Goal: Task Accomplishment & Management: Use online tool/utility

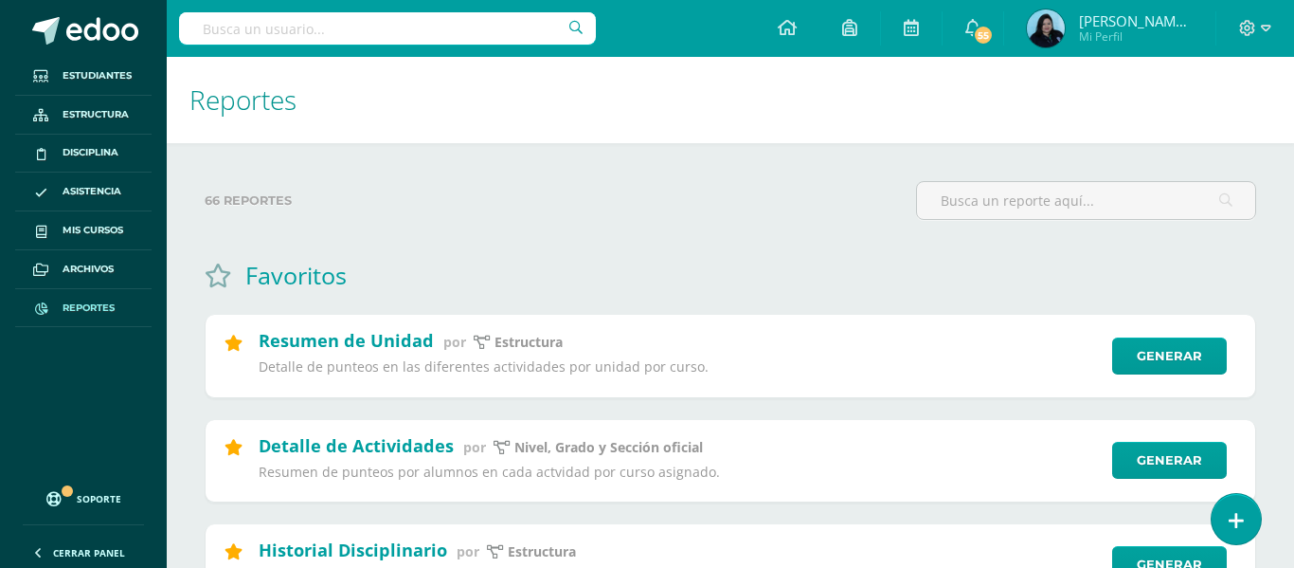
select select "2"
select select "Unidad 4"
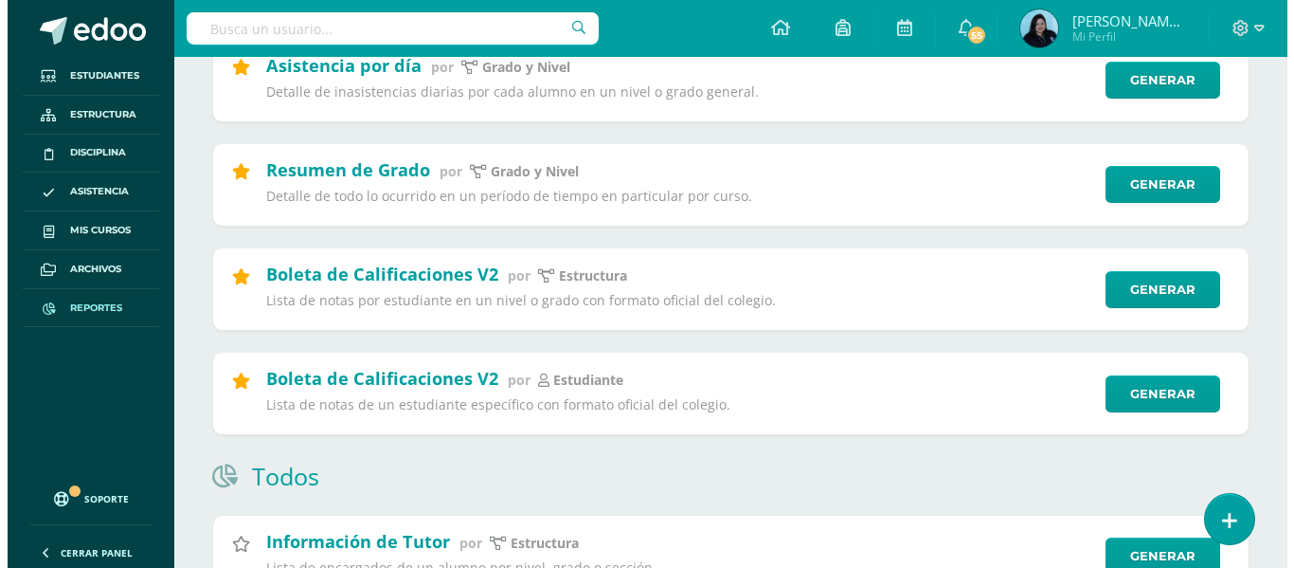
scroll to position [948, 0]
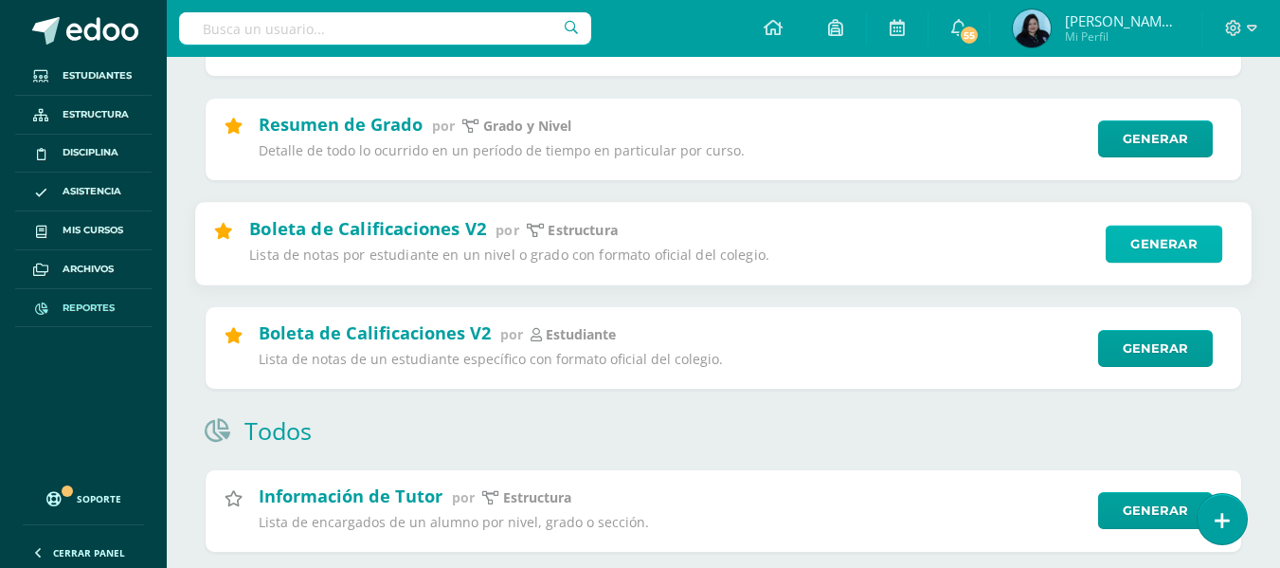
click at [1181, 239] on link "Generar" at bounding box center [1164, 244] width 117 height 38
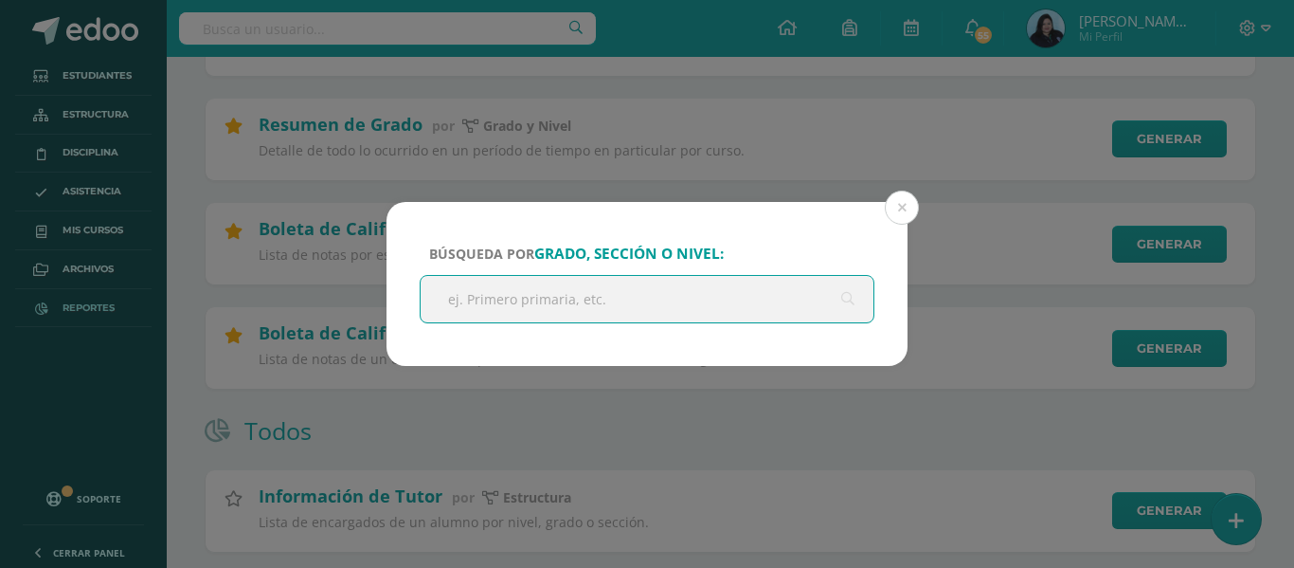
click at [556, 326] on div "Búsqueda por grado, sección o nivel:" at bounding box center [647, 284] width 521 height 164
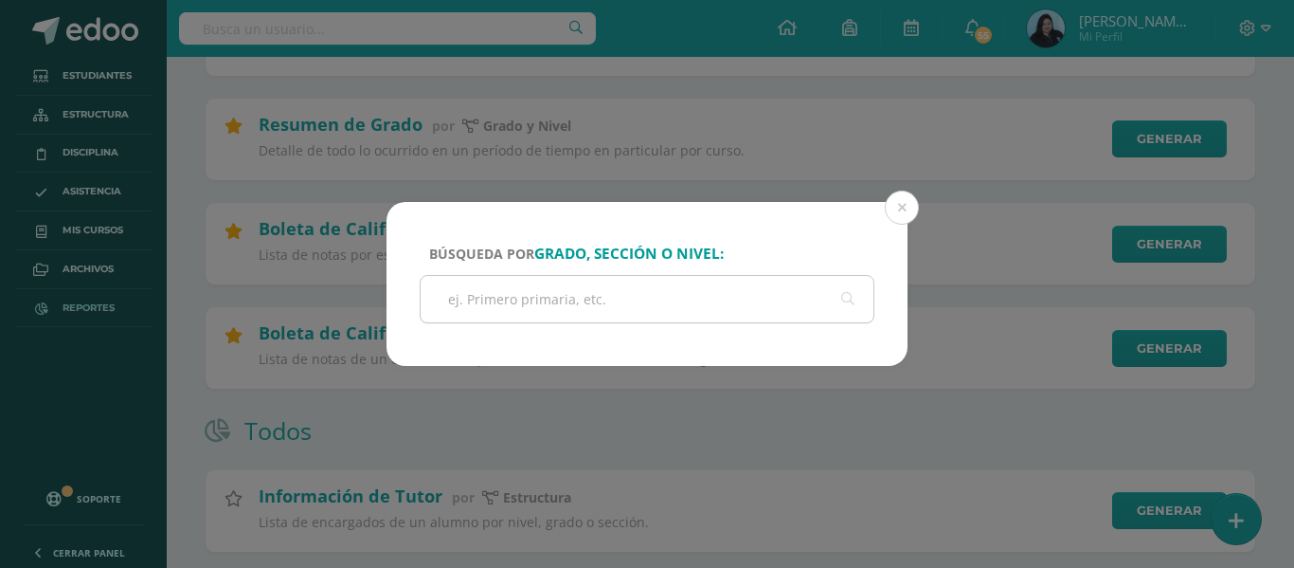
click at [568, 295] on input "text" at bounding box center [647, 299] width 453 height 46
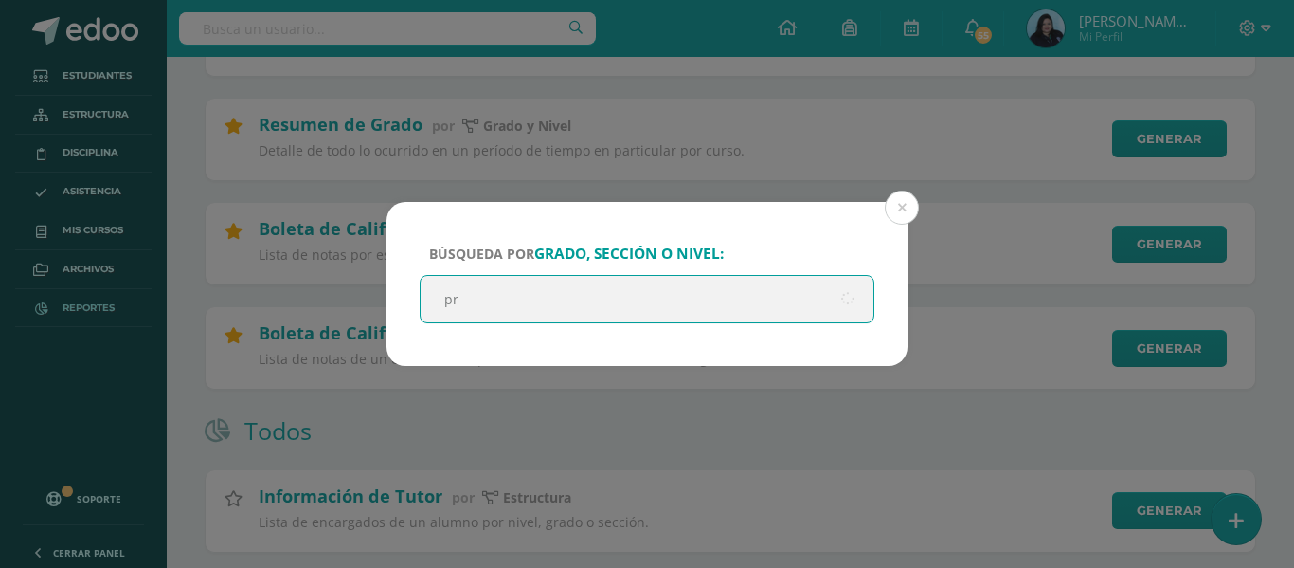
type input "pre"
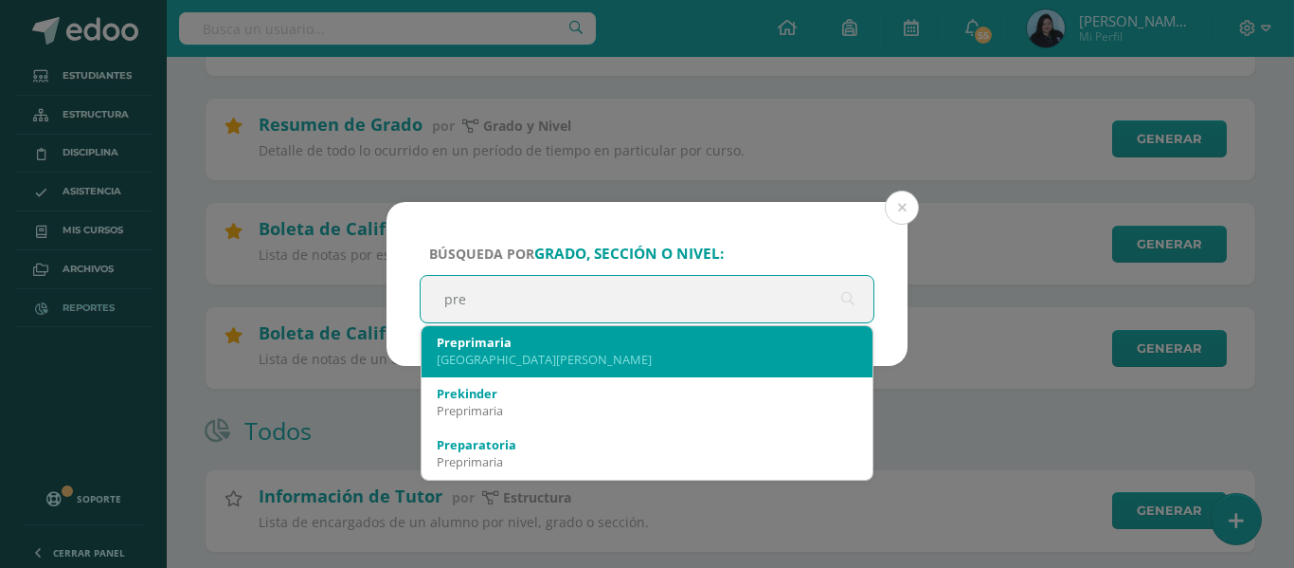
click at [568, 345] on div "Preprimaria" at bounding box center [647, 342] width 421 height 17
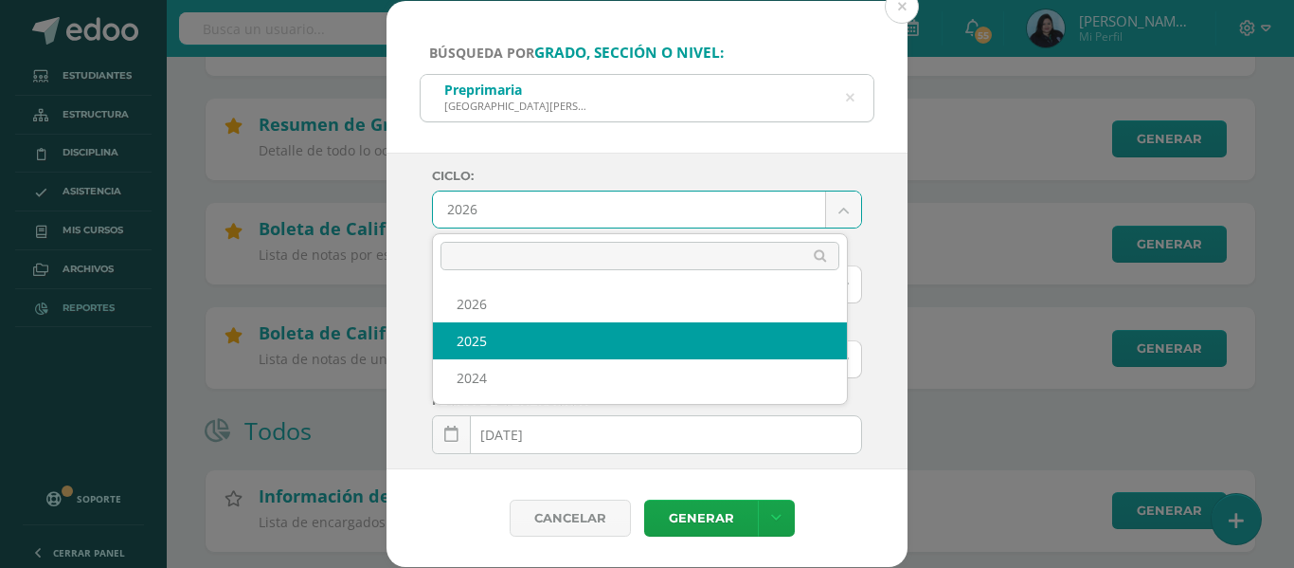
select select "2"
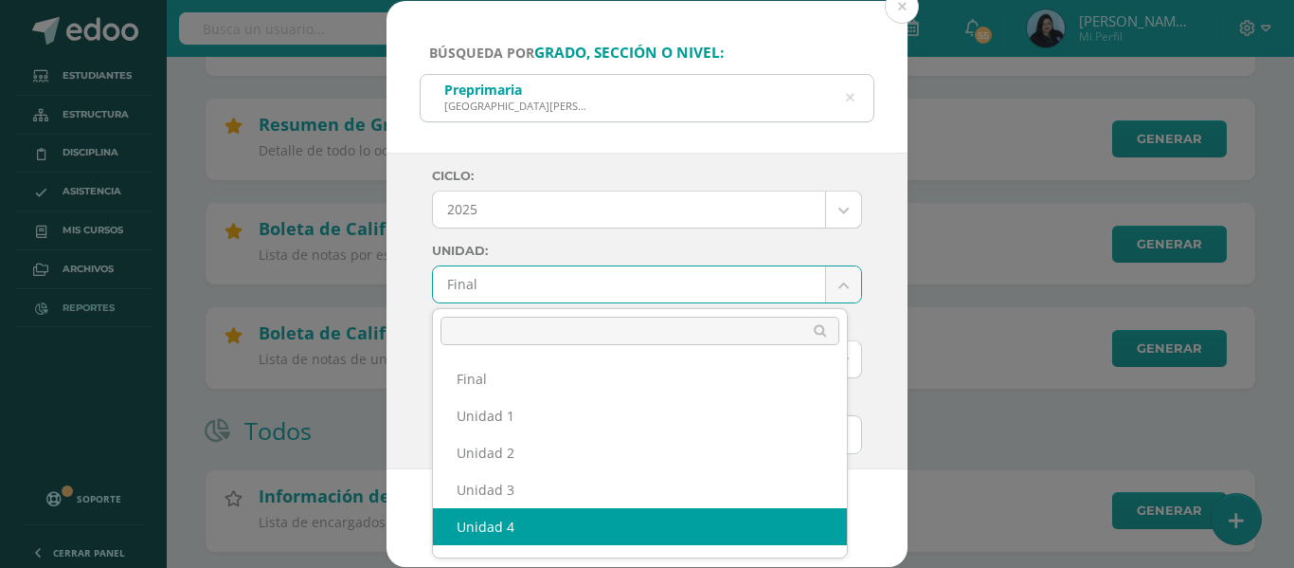
select select "Unidad 4"
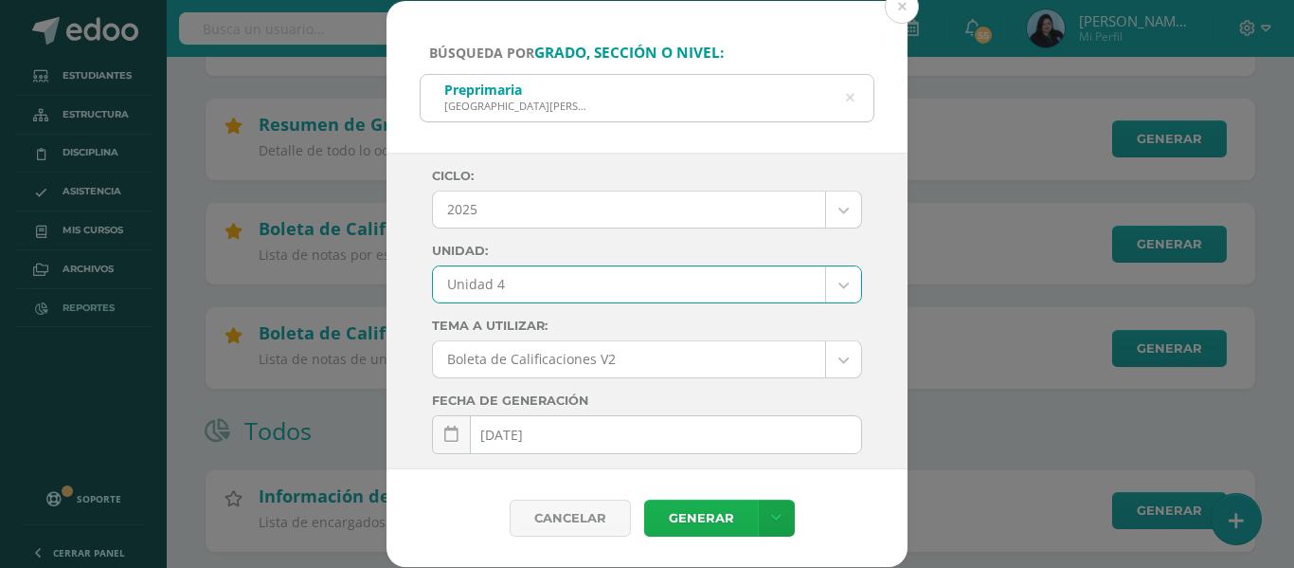
click at [685, 513] on link "Generar" at bounding box center [701, 517] width 114 height 37
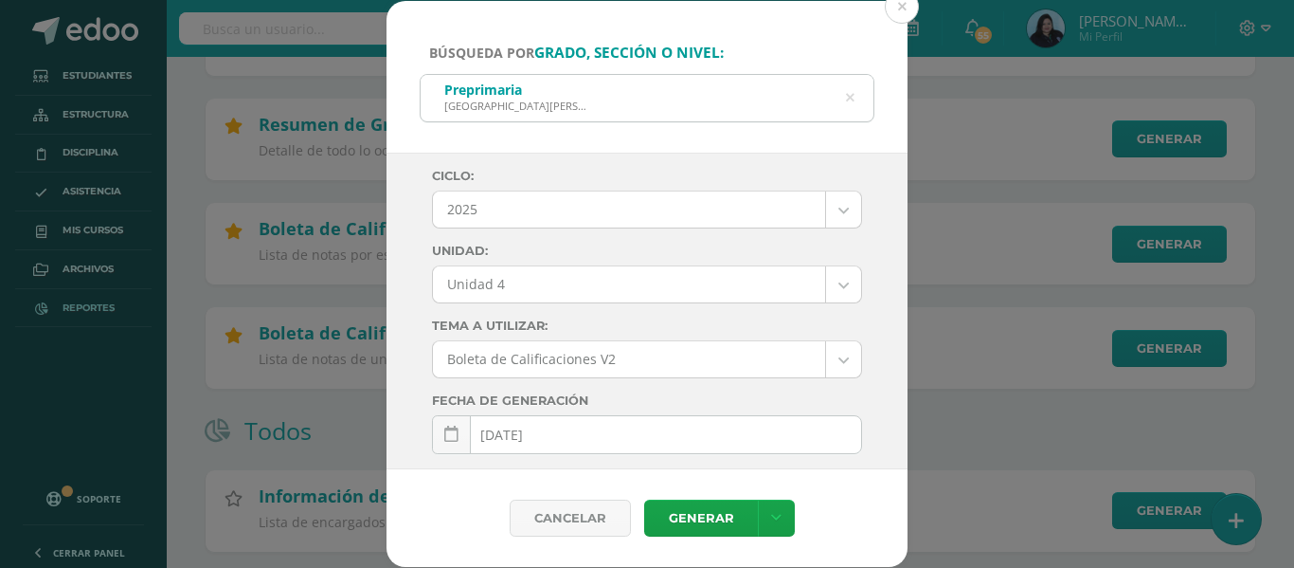
click at [849, 94] on icon at bounding box center [850, 98] width 48 height 9
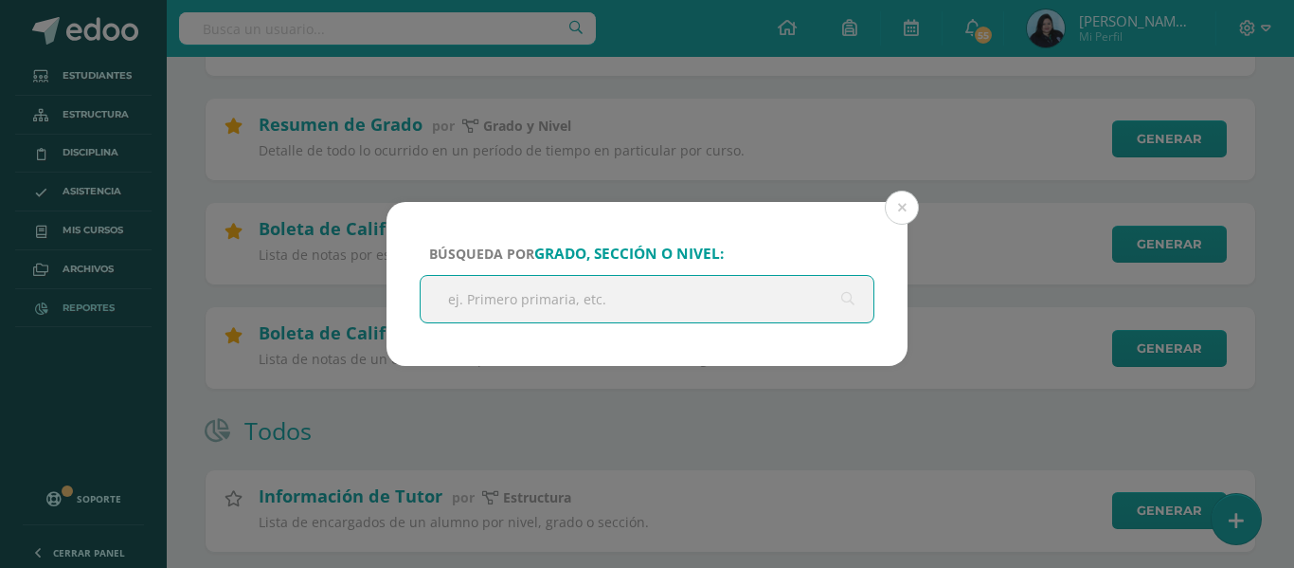
click at [643, 285] on input "text" at bounding box center [647, 299] width 453 height 46
type input "pre"
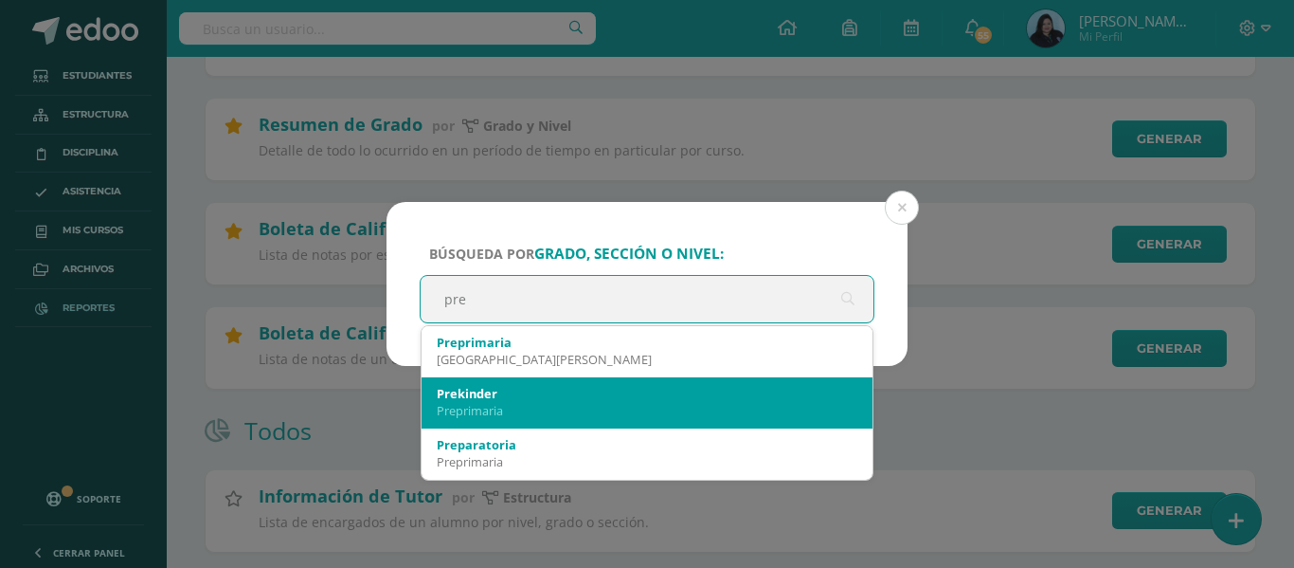
click at [460, 387] on div "Prekinder" at bounding box center [647, 393] width 421 height 17
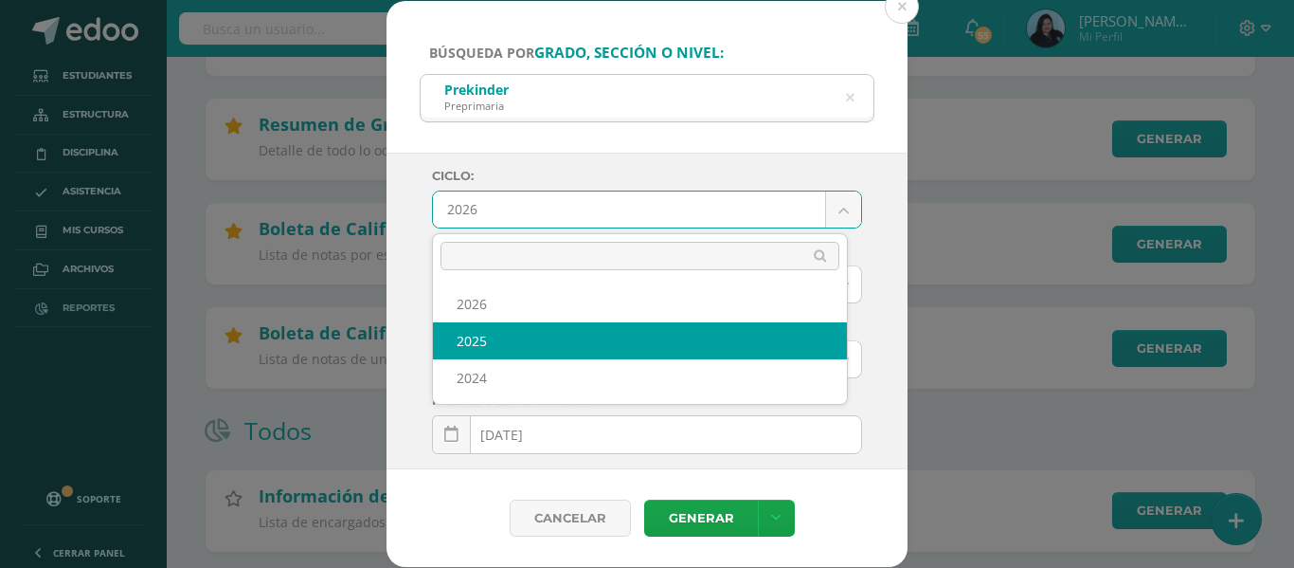
select select "2"
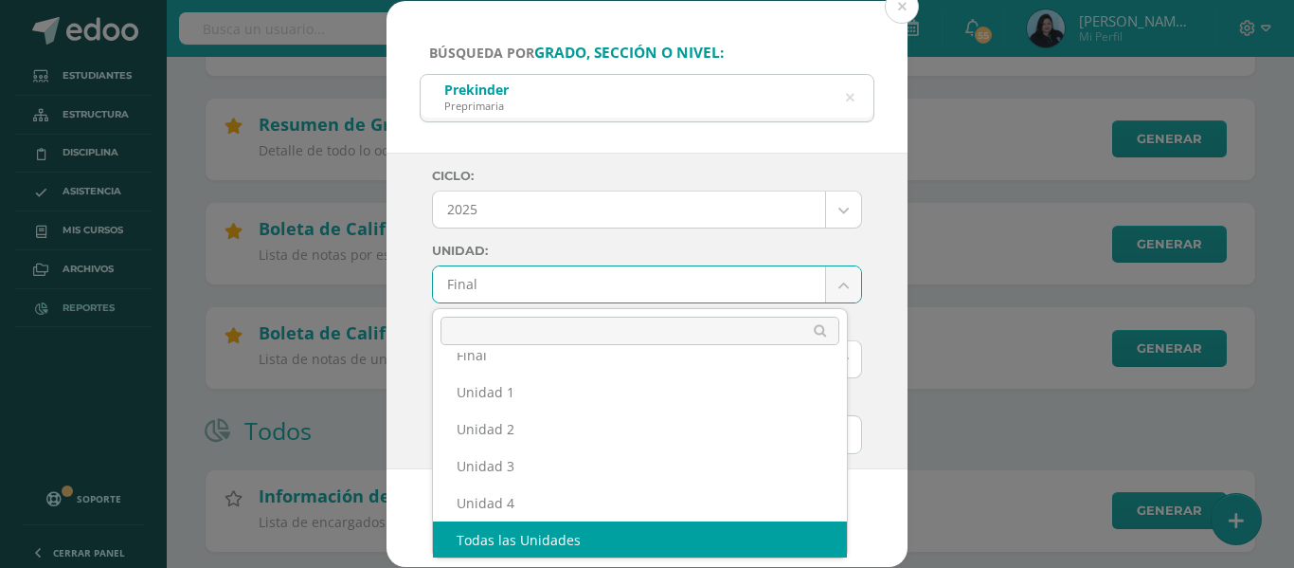
scroll to position [32, 0]
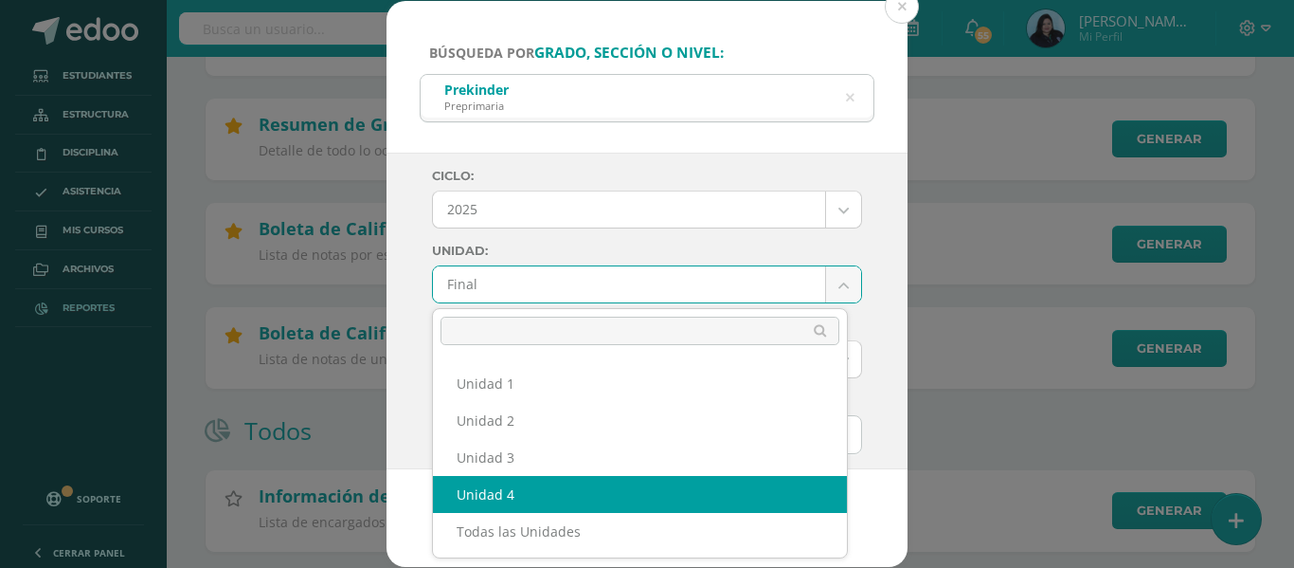
select select "Unidad 4"
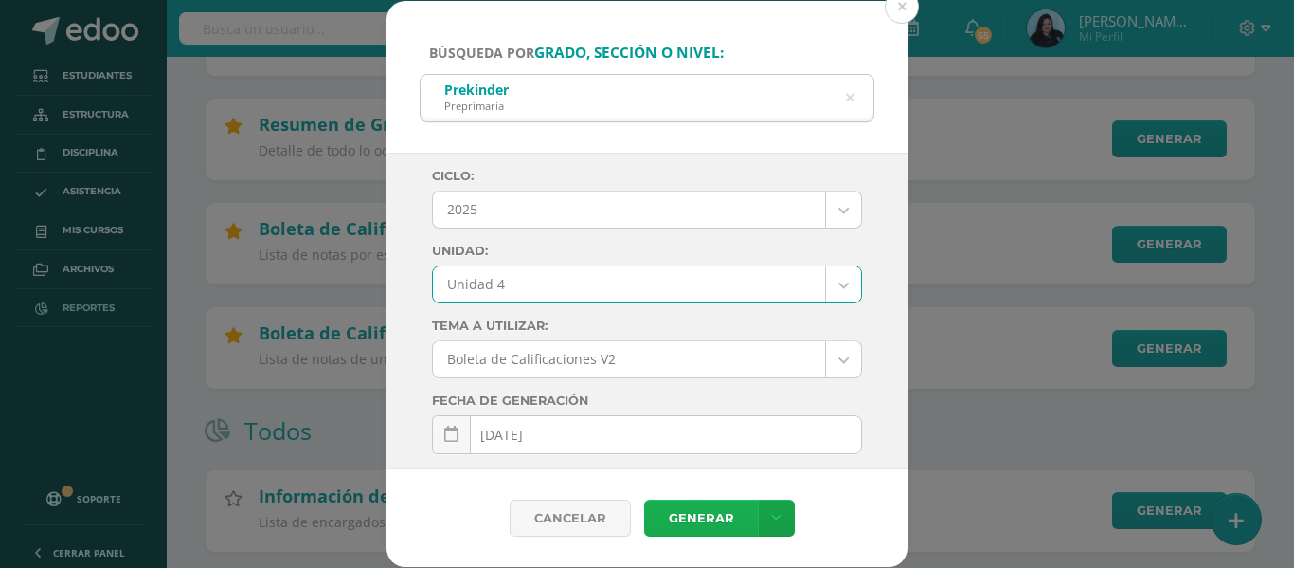
click at [695, 516] on link "Generar" at bounding box center [701, 517] width 114 height 37
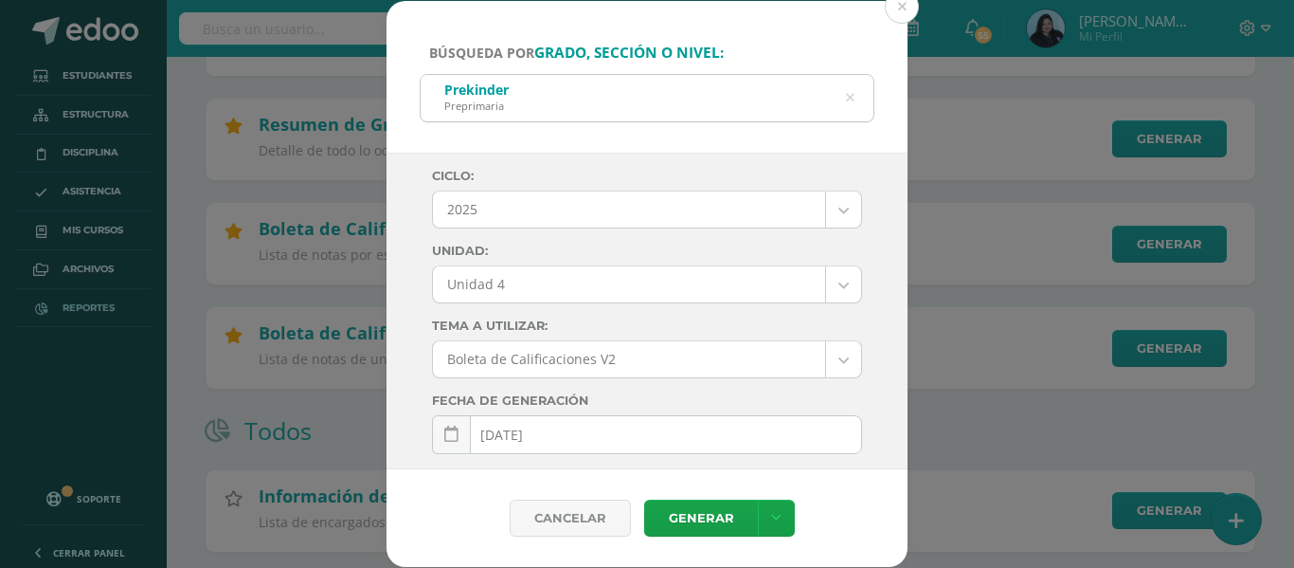
click at [851, 97] on icon at bounding box center [850, 99] width 40 height 40
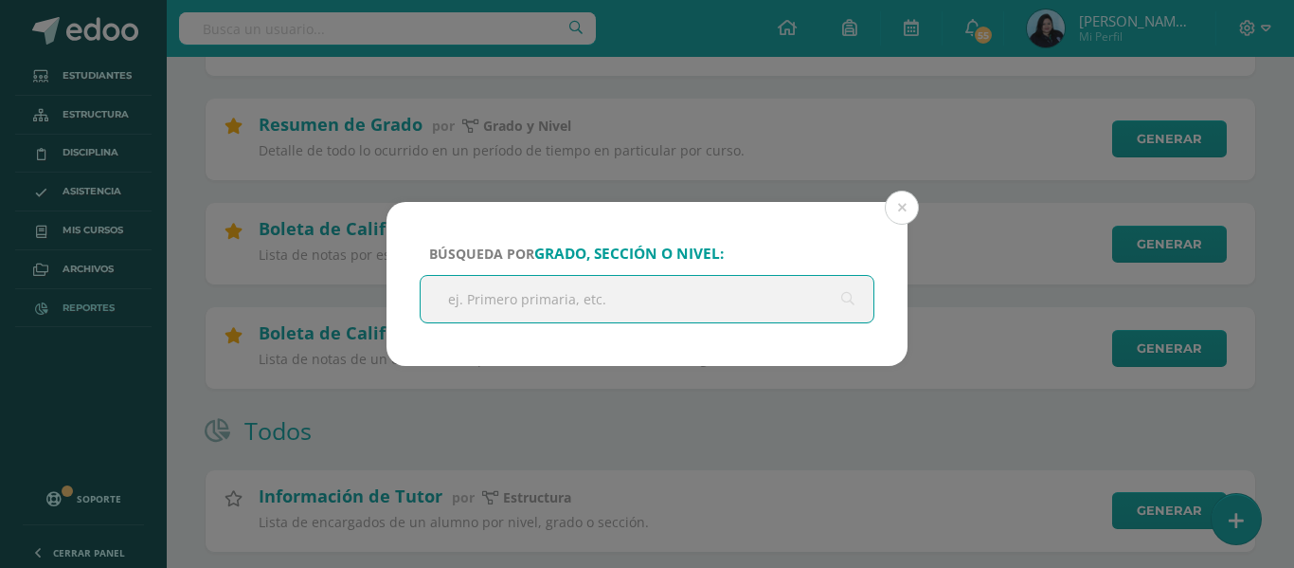
click at [524, 300] on input "text" at bounding box center [647, 299] width 453 height 46
type input "pre"
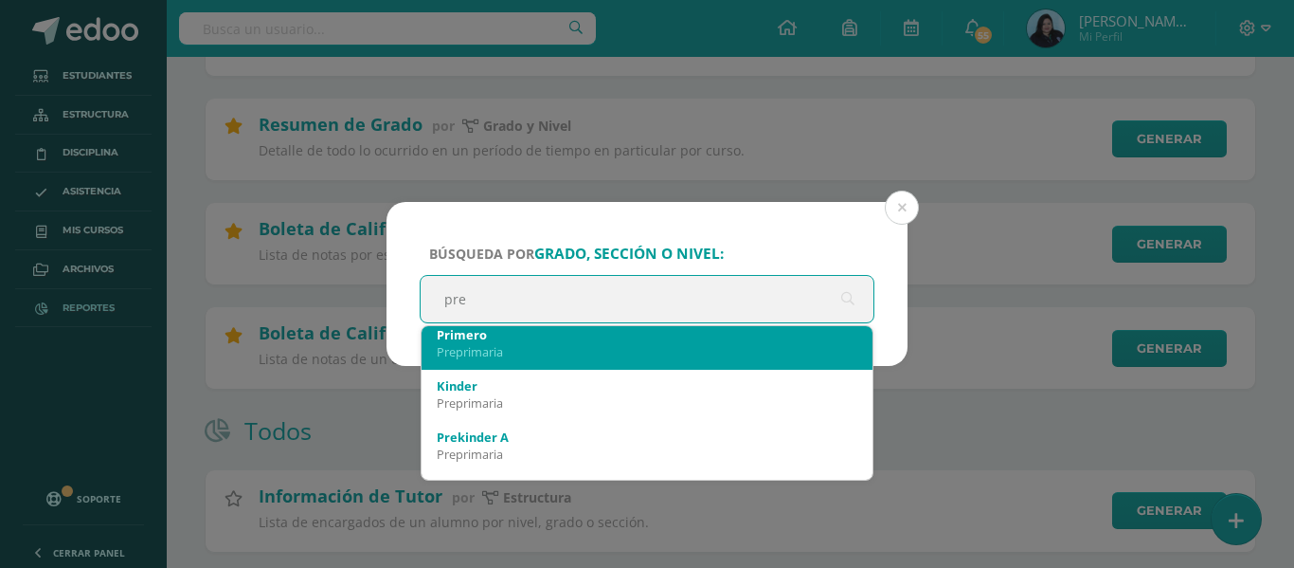
scroll to position [190, 0]
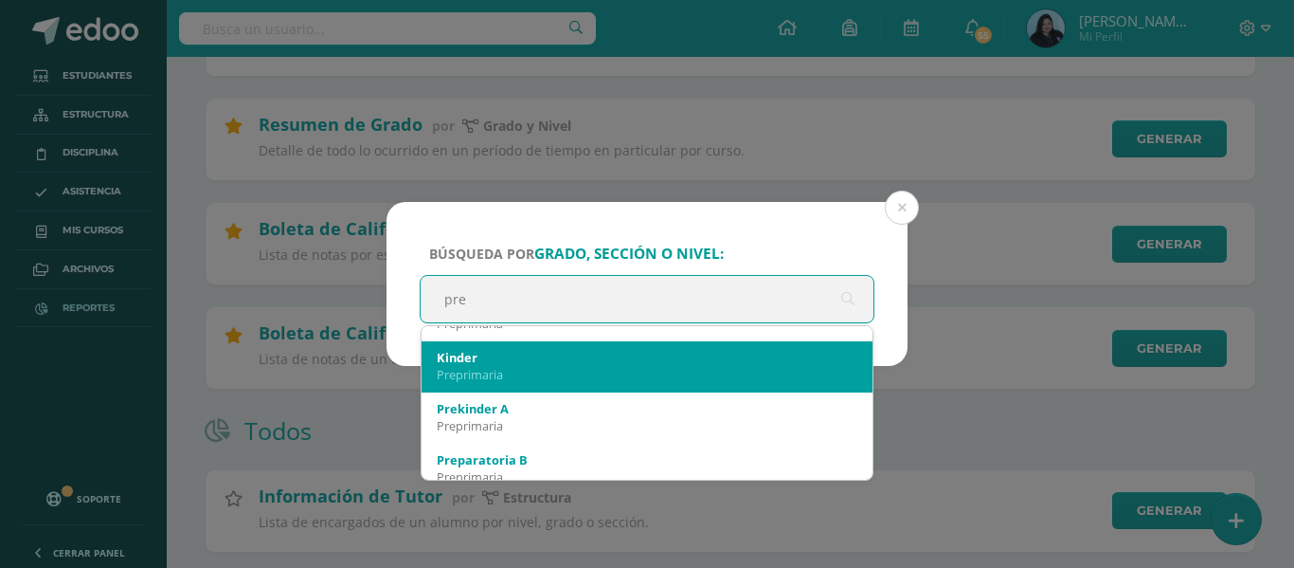
click at [529, 361] on div "Kinder" at bounding box center [647, 357] width 421 height 17
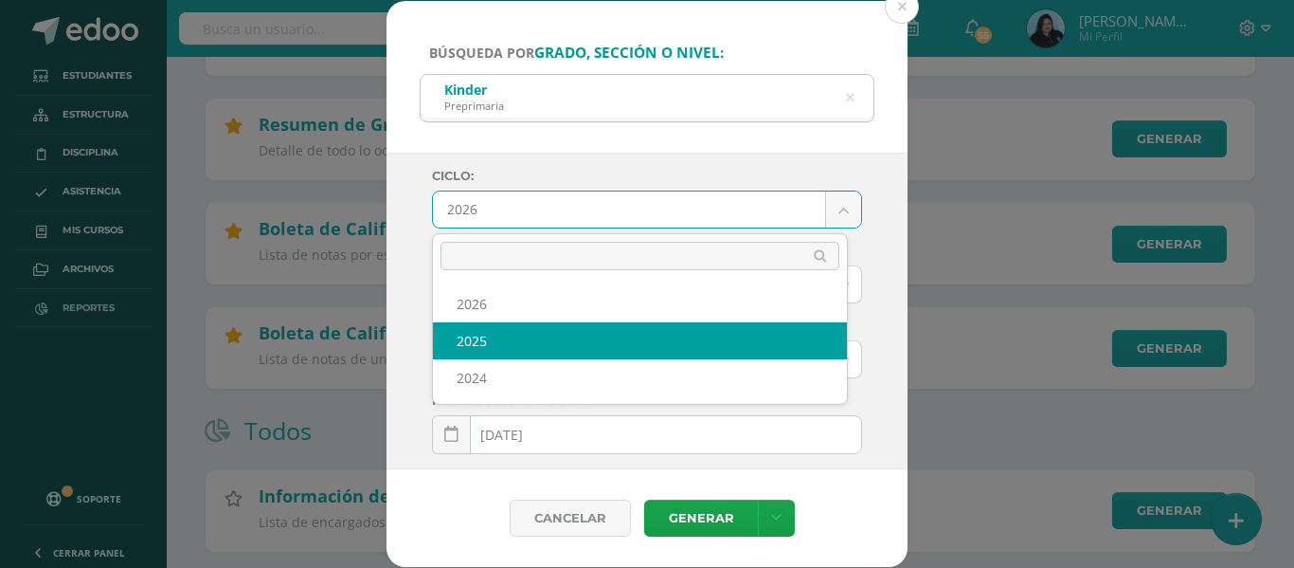
select select "2"
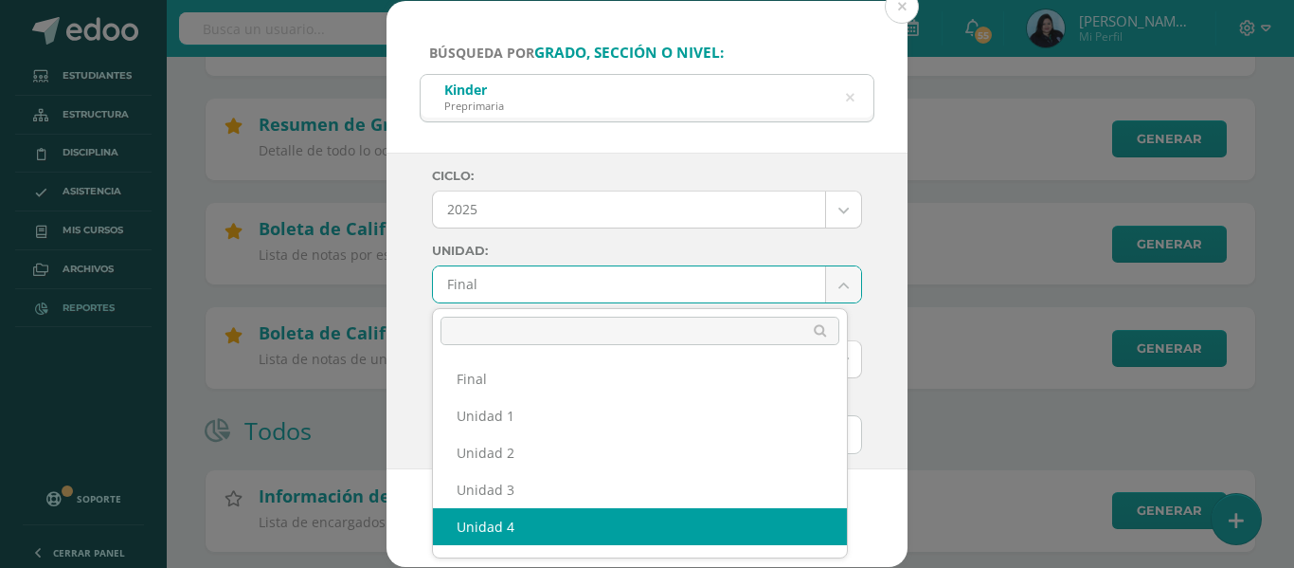
select select "Unidad 4"
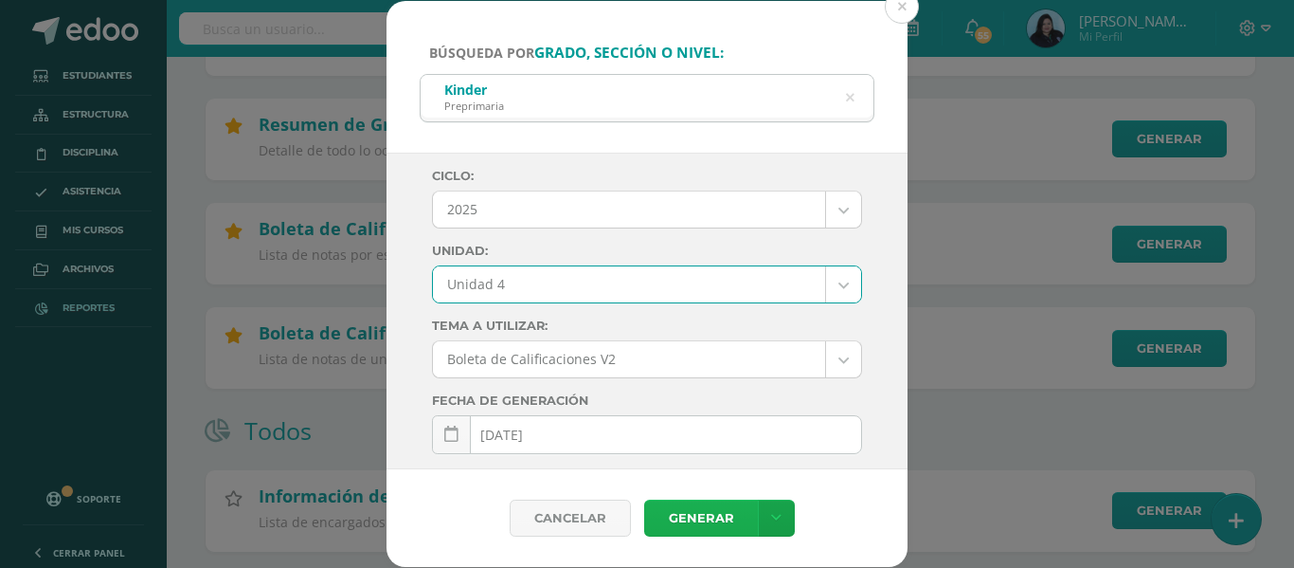
click at [732, 507] on link "Generar" at bounding box center [701, 517] width 114 height 37
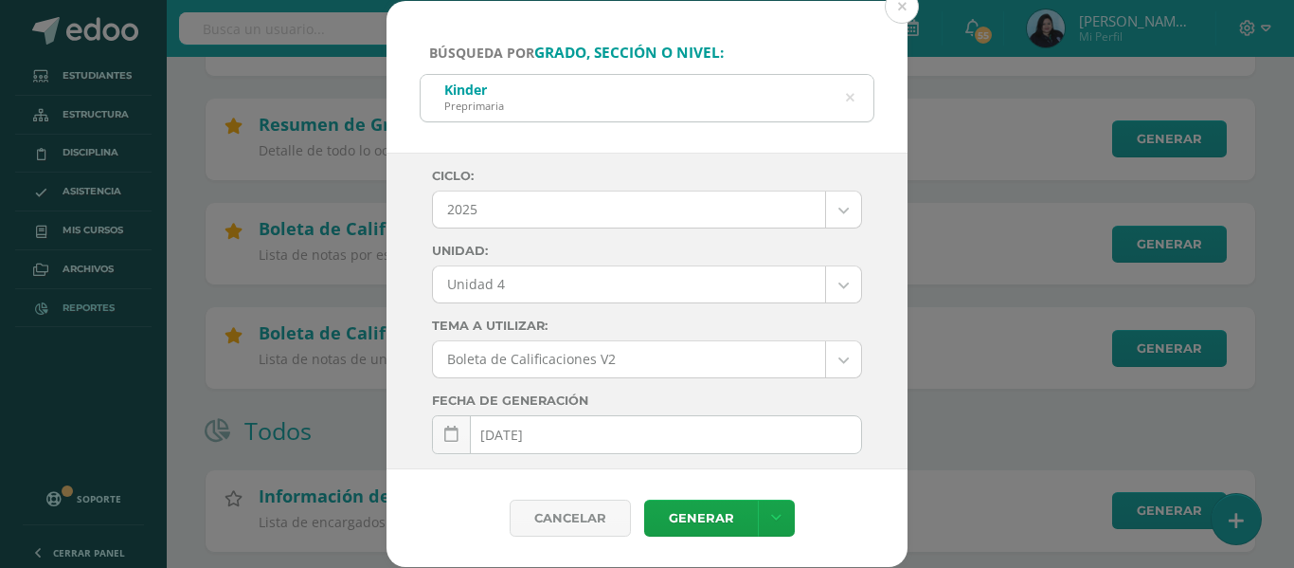
click at [849, 99] on icon at bounding box center [850, 99] width 40 height 40
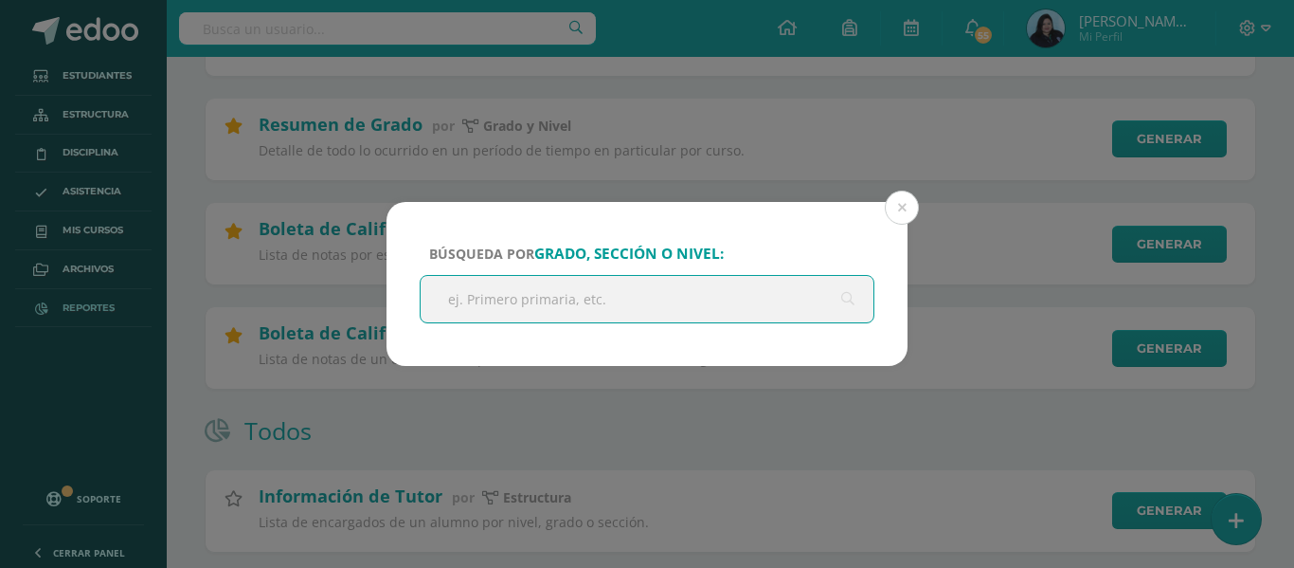
click at [598, 311] on input "text" at bounding box center [647, 299] width 453 height 46
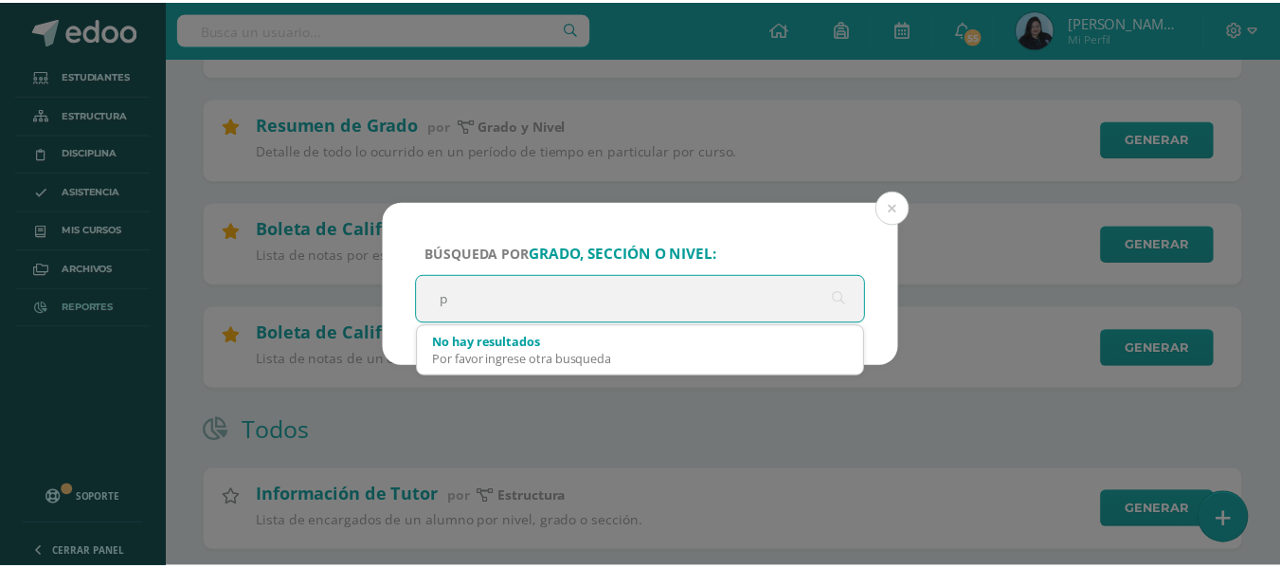
scroll to position [0, 0]
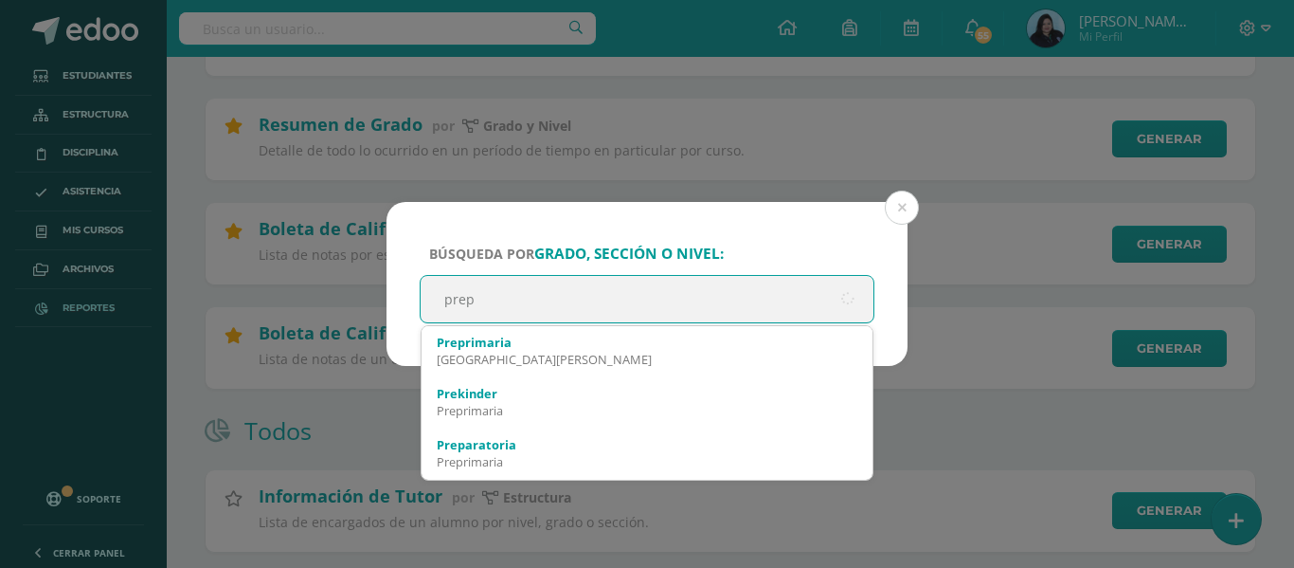
type input "prepa"
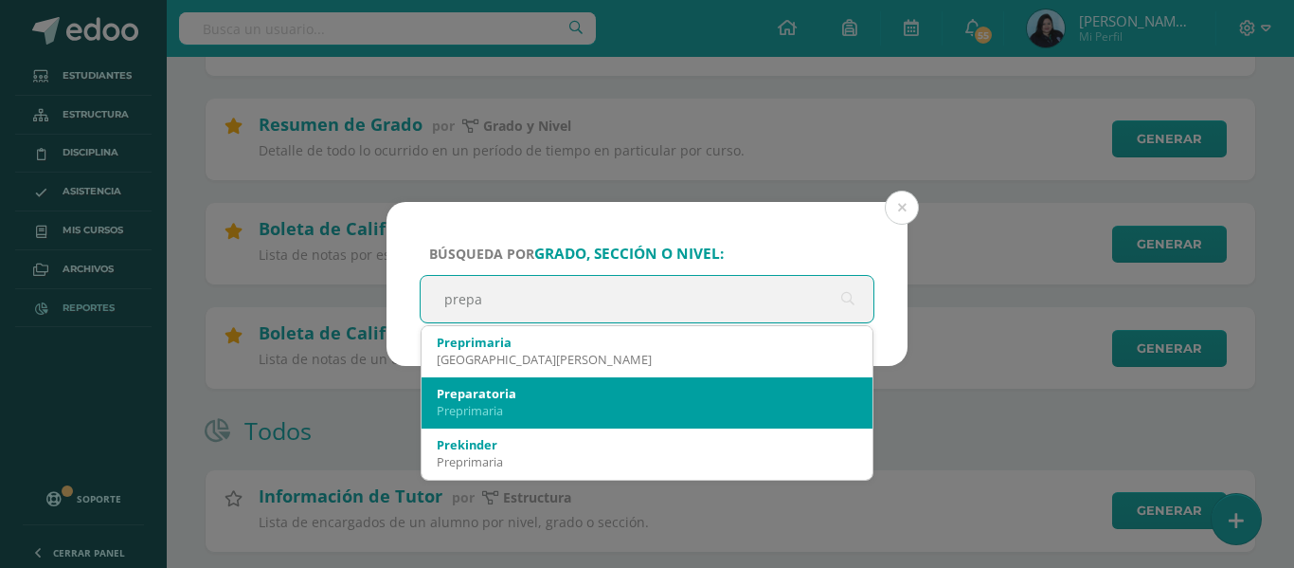
click at [498, 393] on div "Preparatoria" at bounding box center [647, 393] width 421 height 17
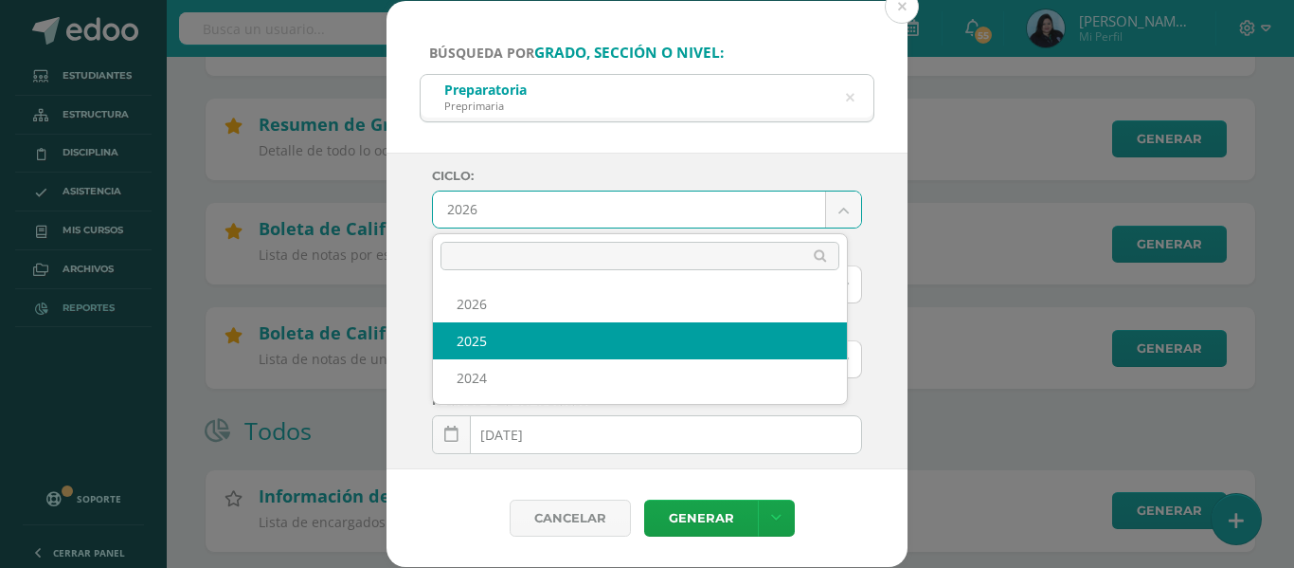
select select "2"
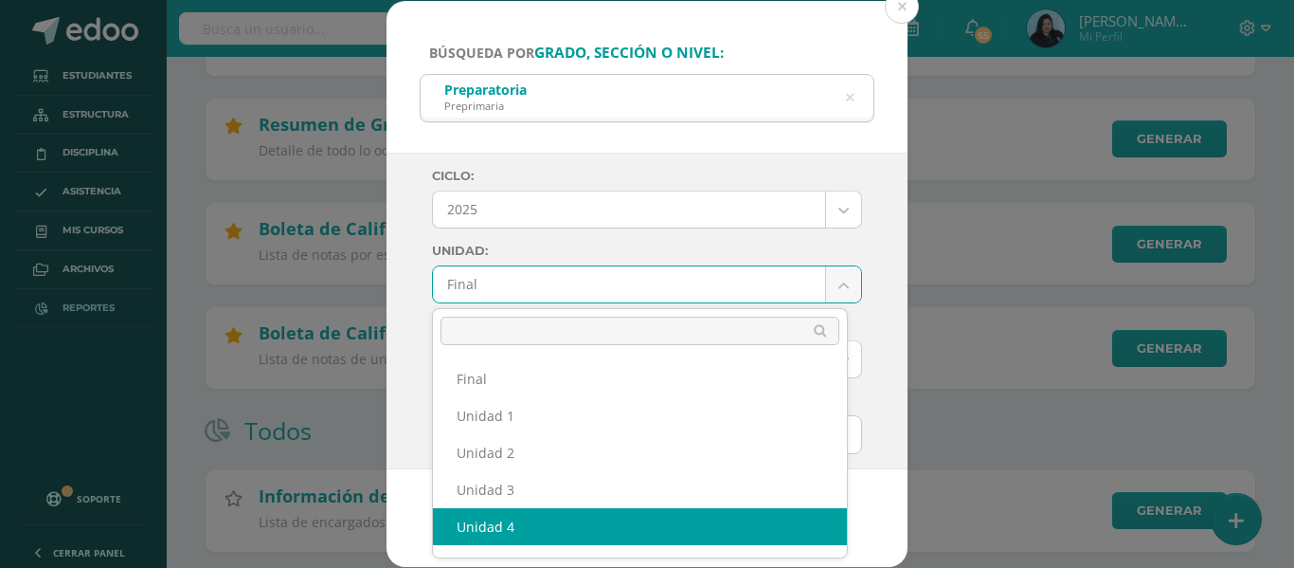
select select "Unidad 4"
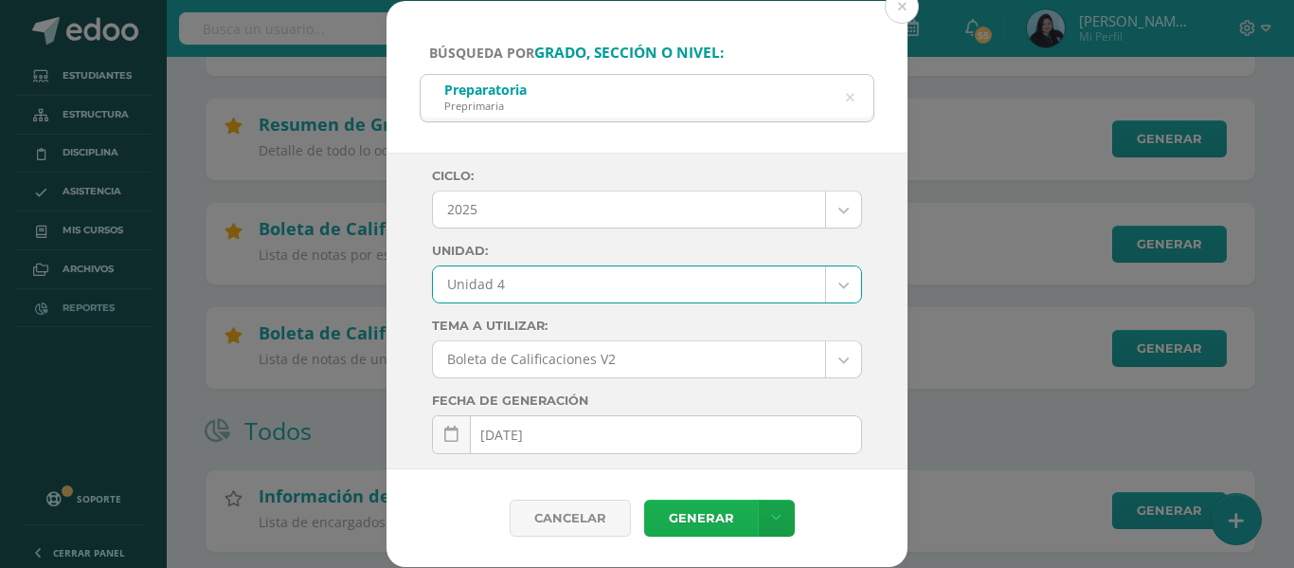
click at [716, 516] on link "Generar" at bounding box center [701, 517] width 114 height 37
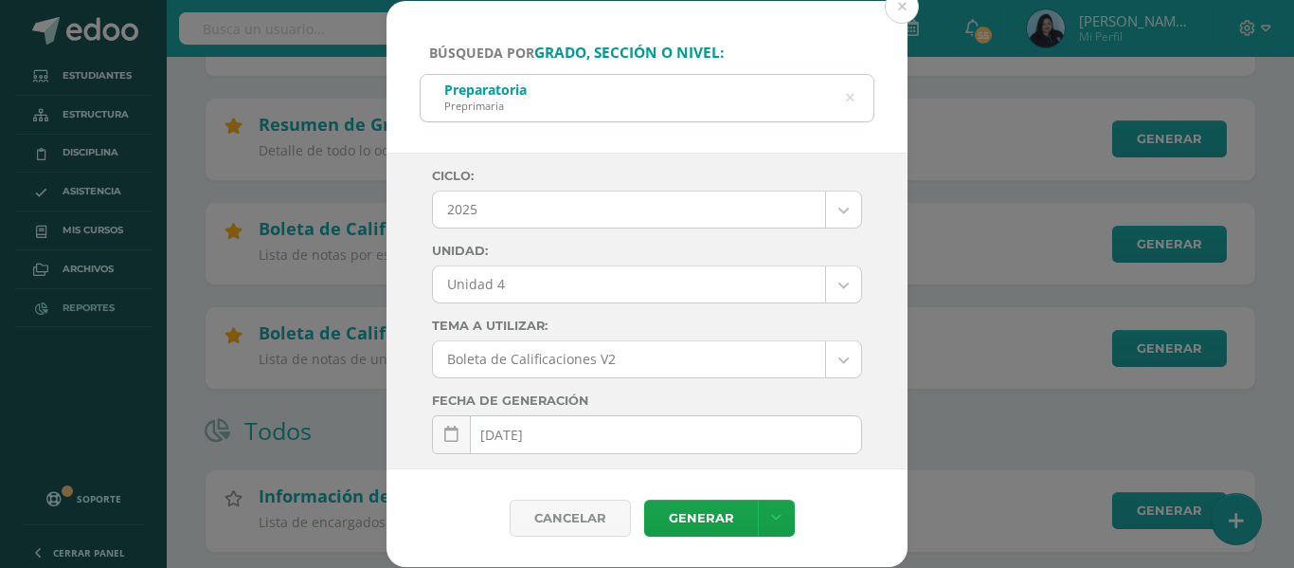
click at [853, 99] on icon at bounding box center [850, 99] width 40 height 40
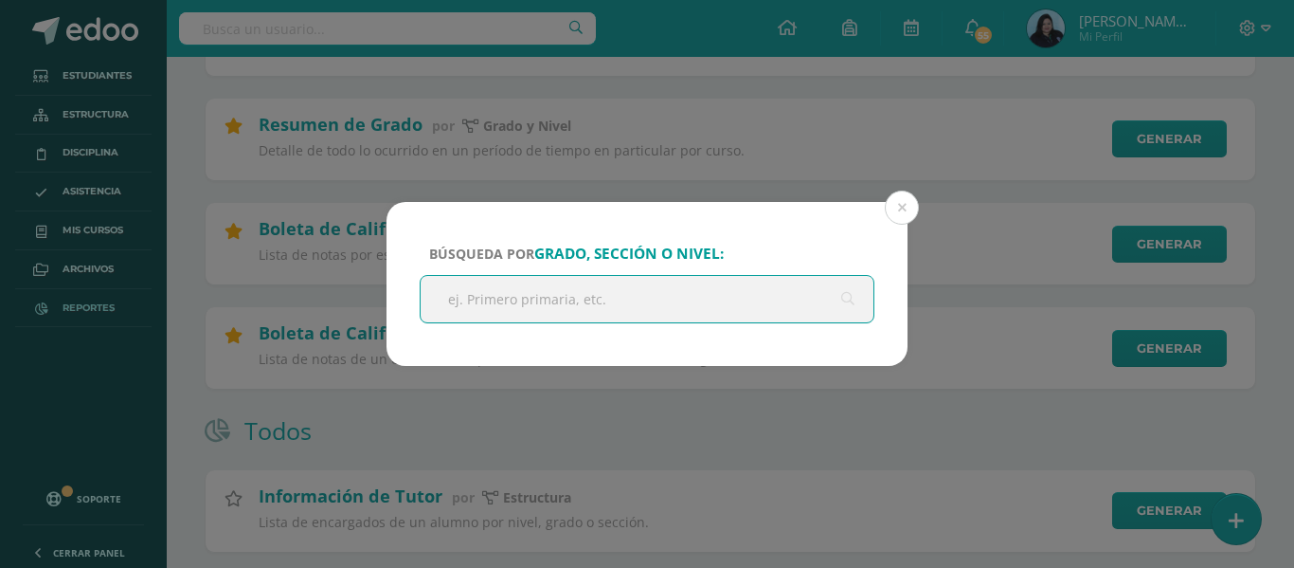
click at [655, 303] on input "text" at bounding box center [647, 299] width 453 height 46
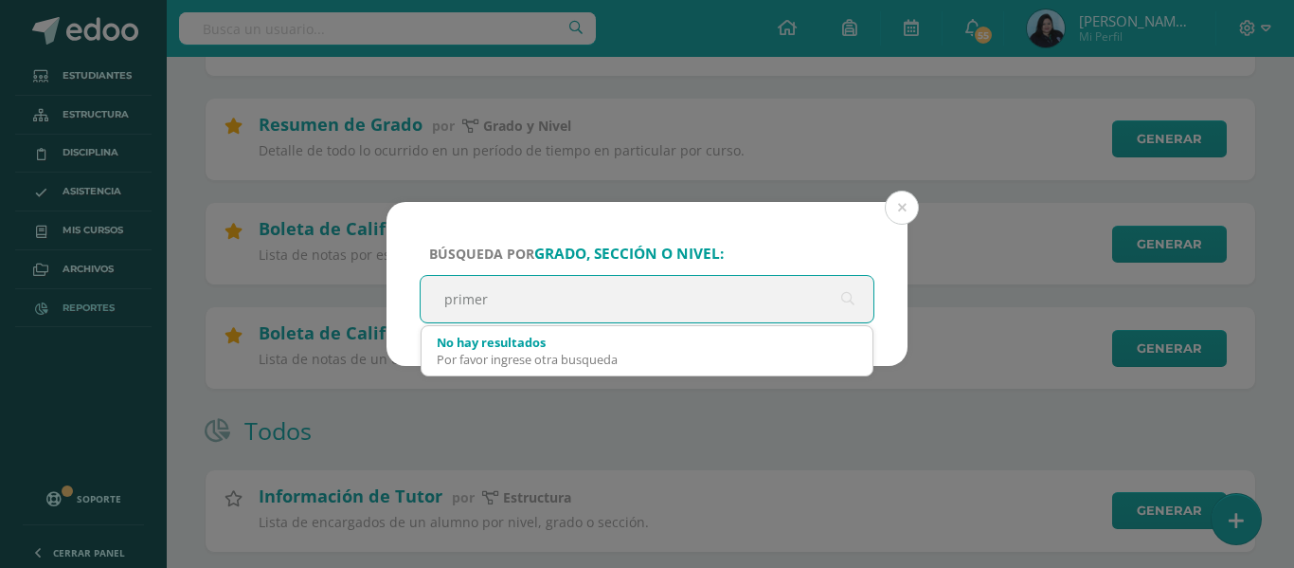
type input "primero"
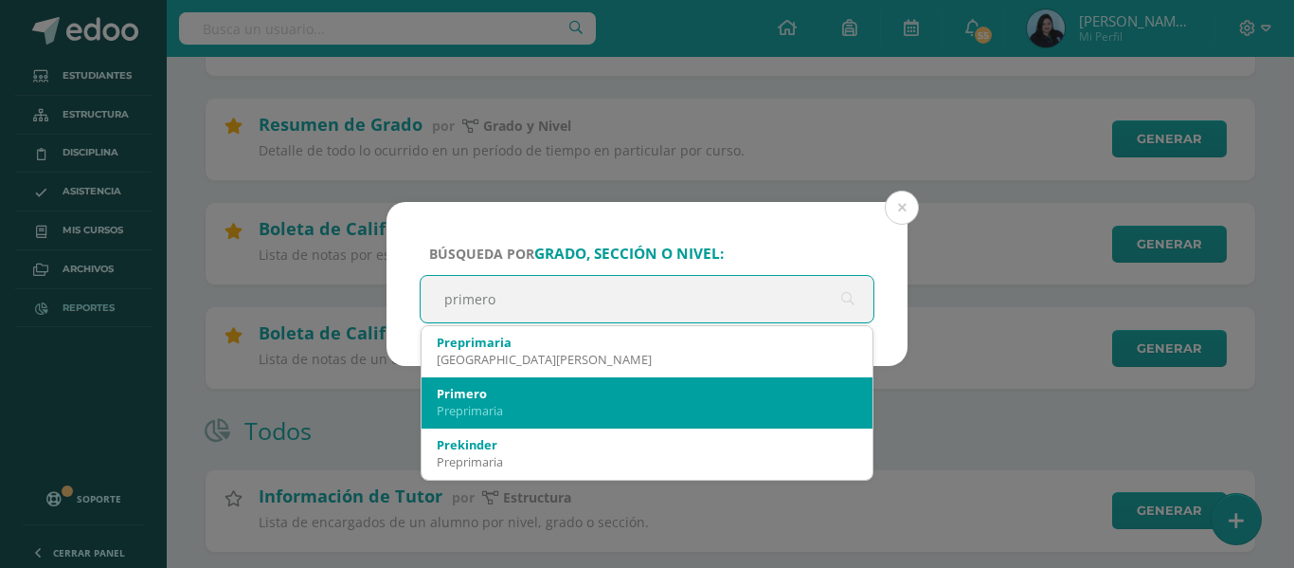
click at [528, 390] on div "Primero" at bounding box center [647, 393] width 421 height 17
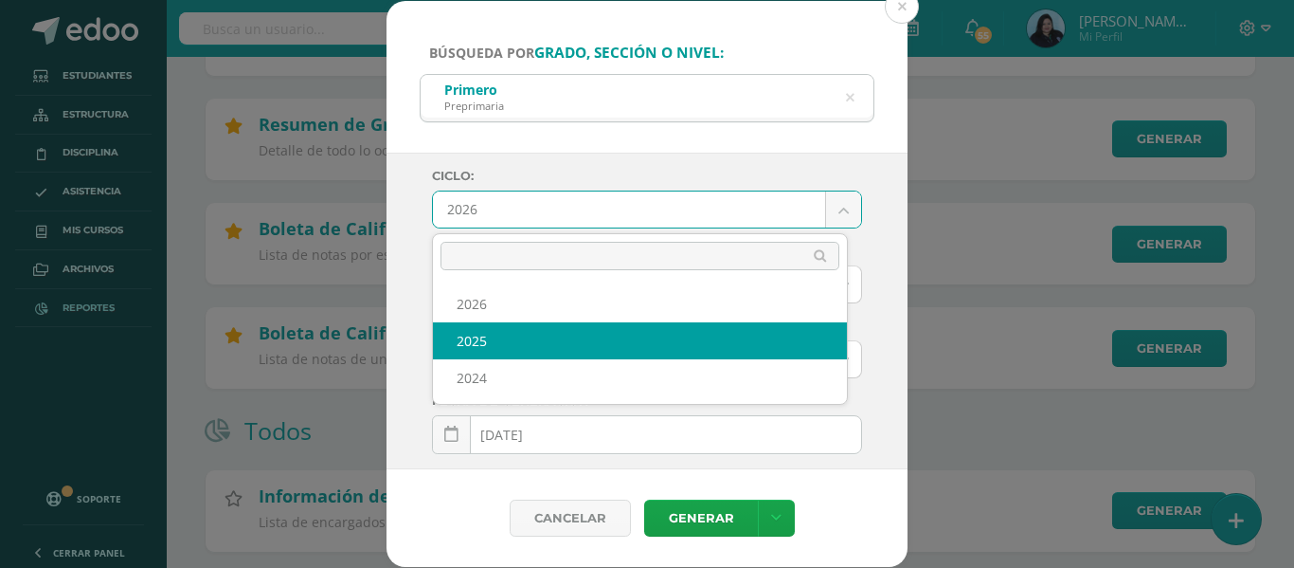
select select "2"
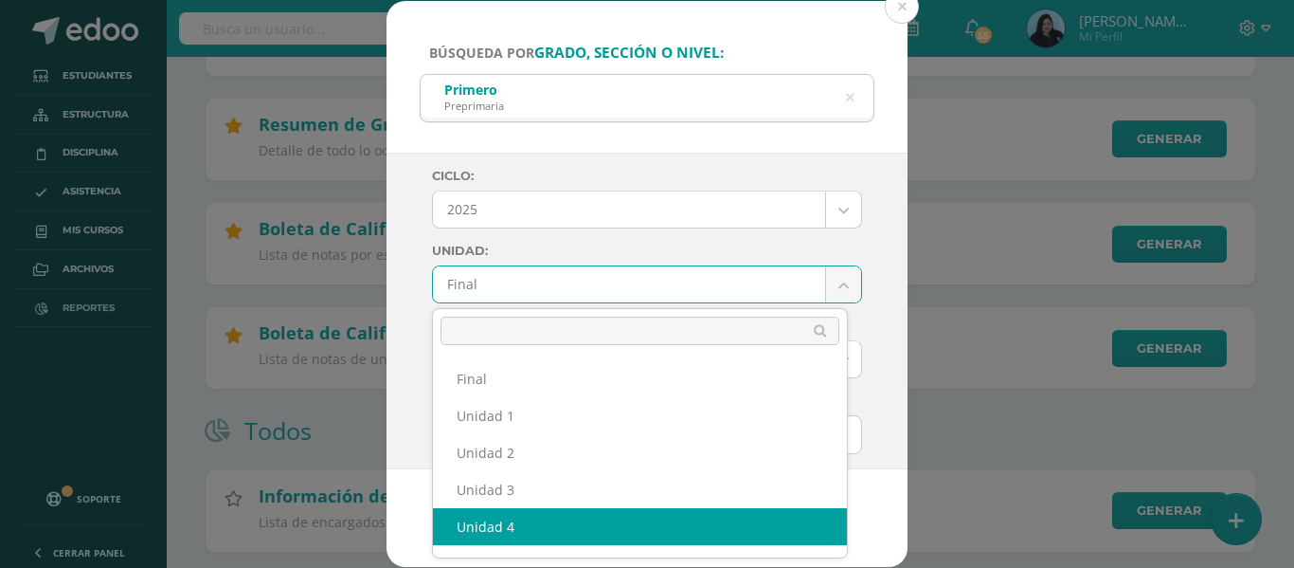
select select "Unidad 4"
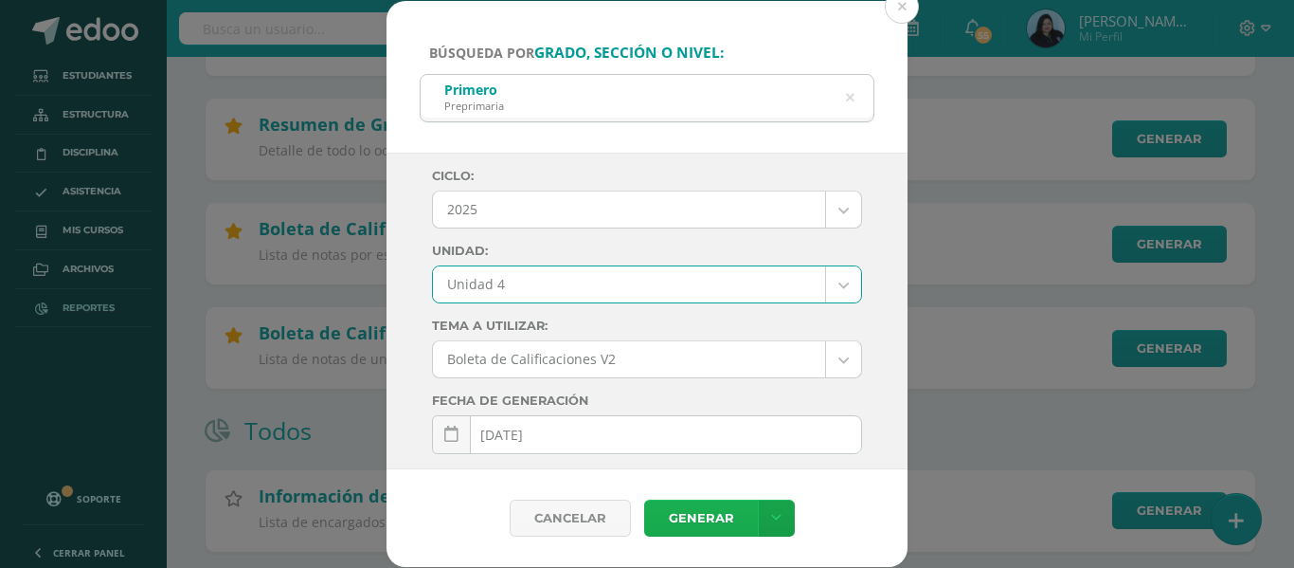
click at [718, 515] on link "Generar" at bounding box center [701, 517] width 114 height 37
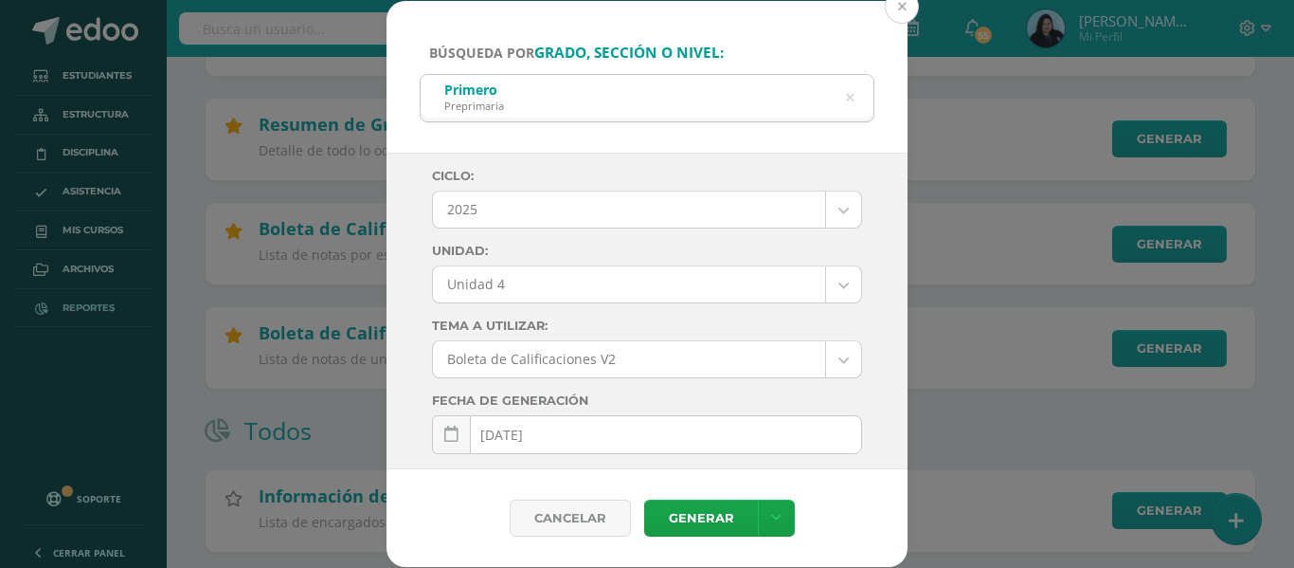
click at [902, 5] on button at bounding box center [902, 7] width 34 height 34
